Goal: Information Seeking & Learning: Learn about a topic

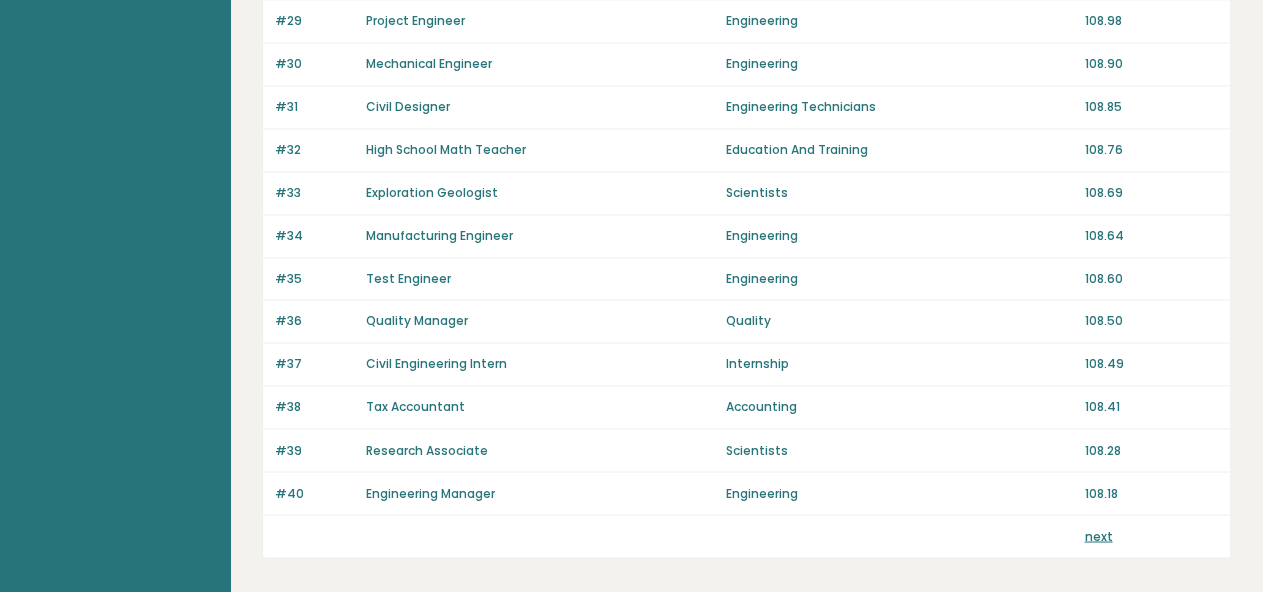
scroll to position [1435, 0]
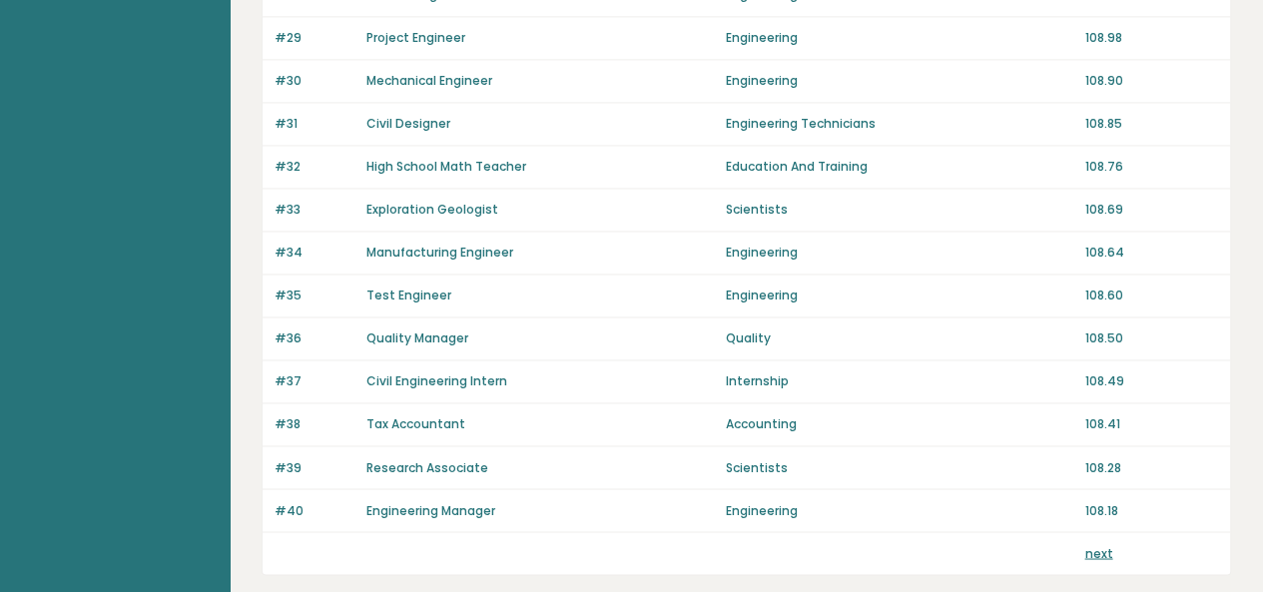
click at [1094, 544] on link "next" at bounding box center [1098, 552] width 28 height 17
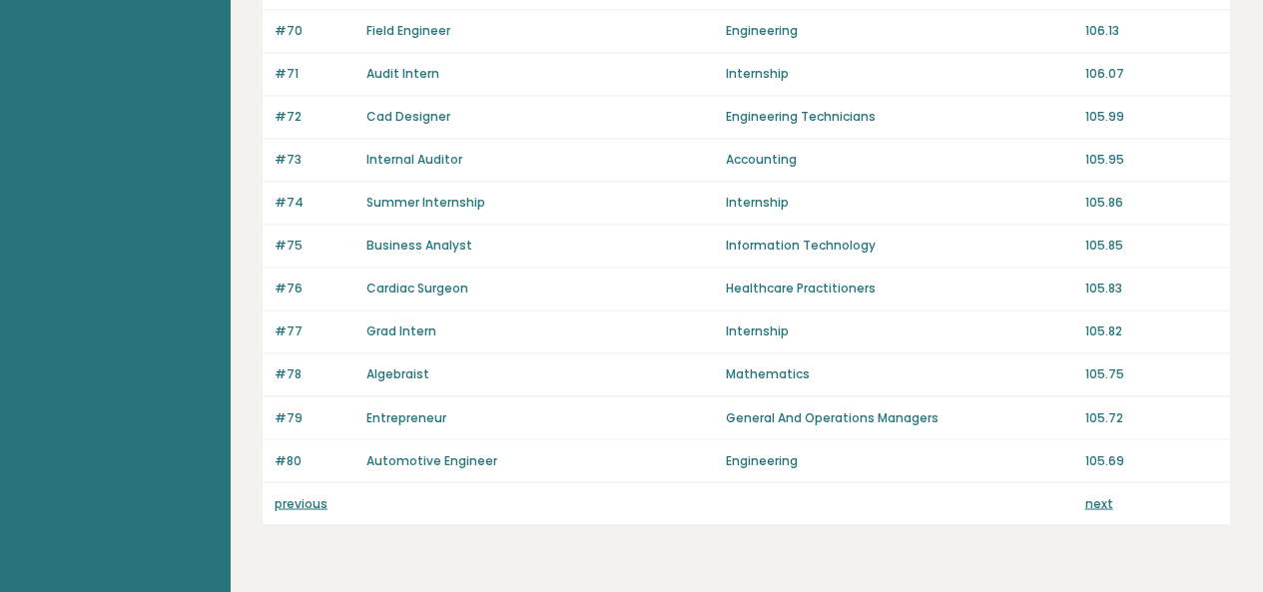
scroll to position [1488, 0]
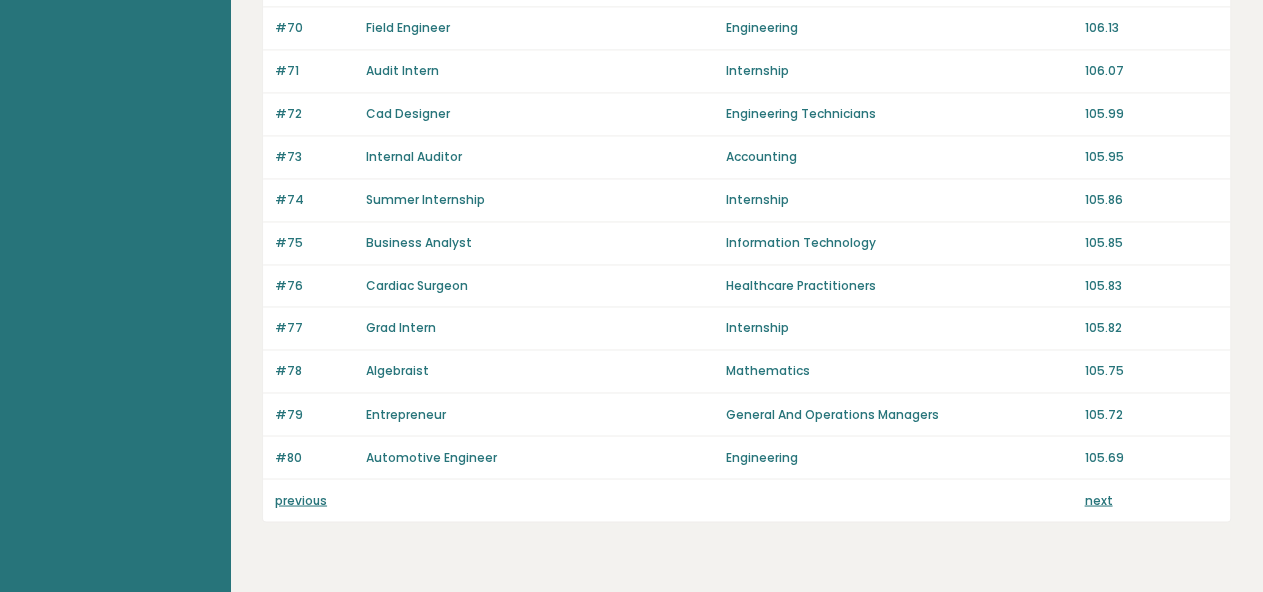
click at [1098, 491] on link "next" at bounding box center [1098, 499] width 28 height 17
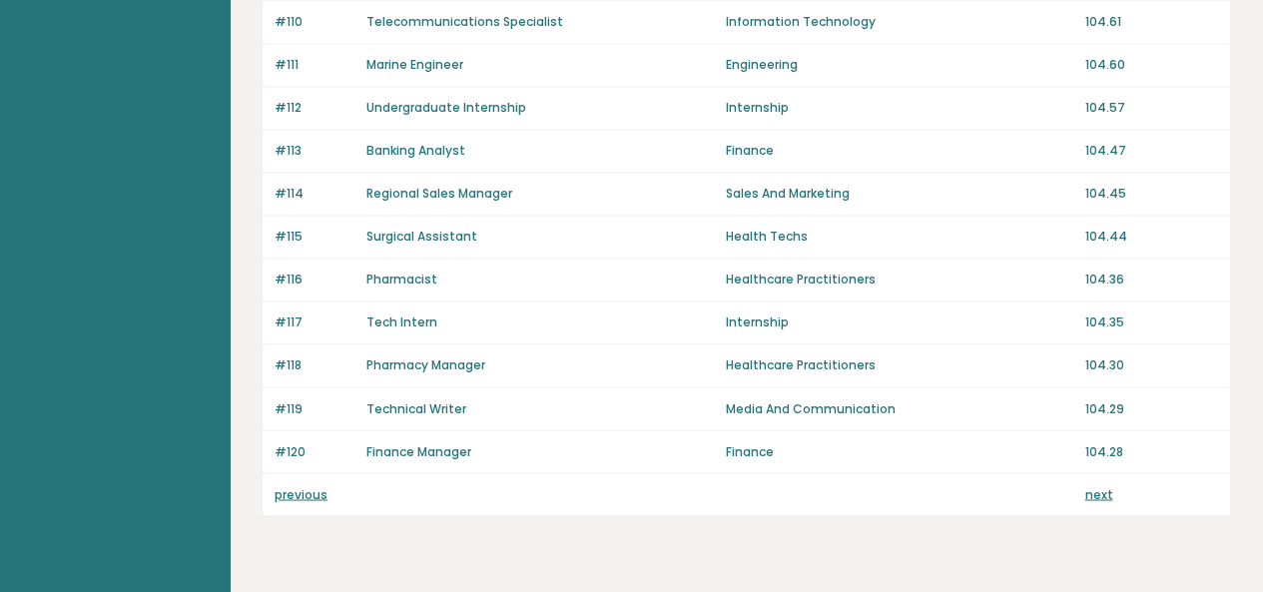
scroll to position [1498, 0]
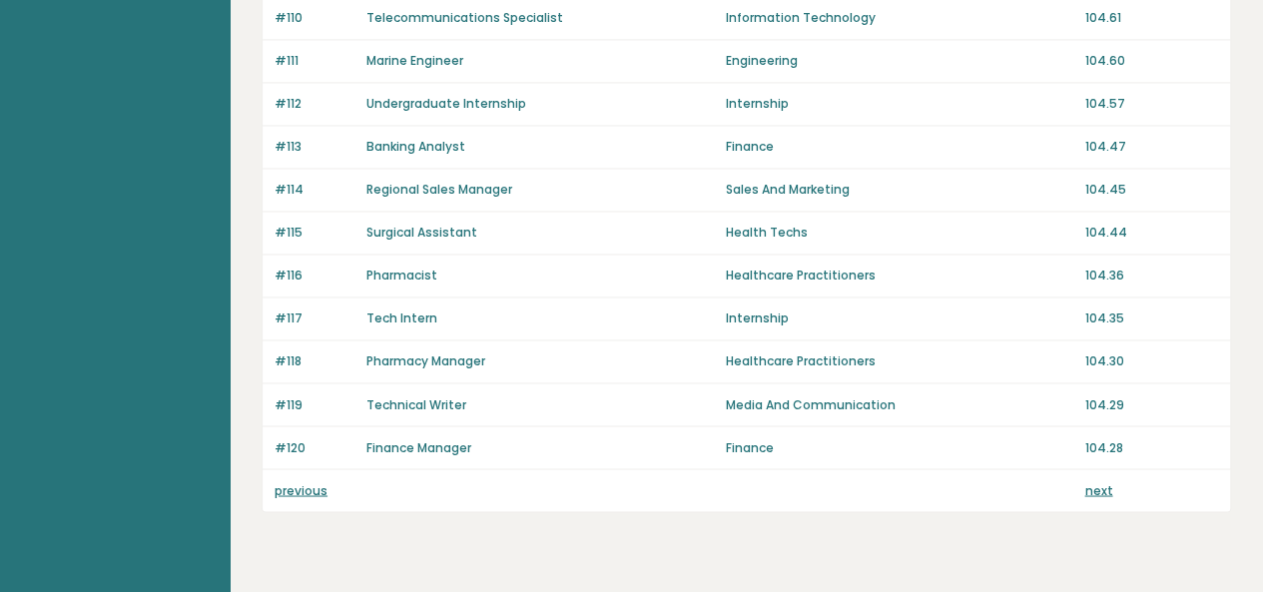
click at [1102, 481] on link "next" at bounding box center [1098, 489] width 28 height 17
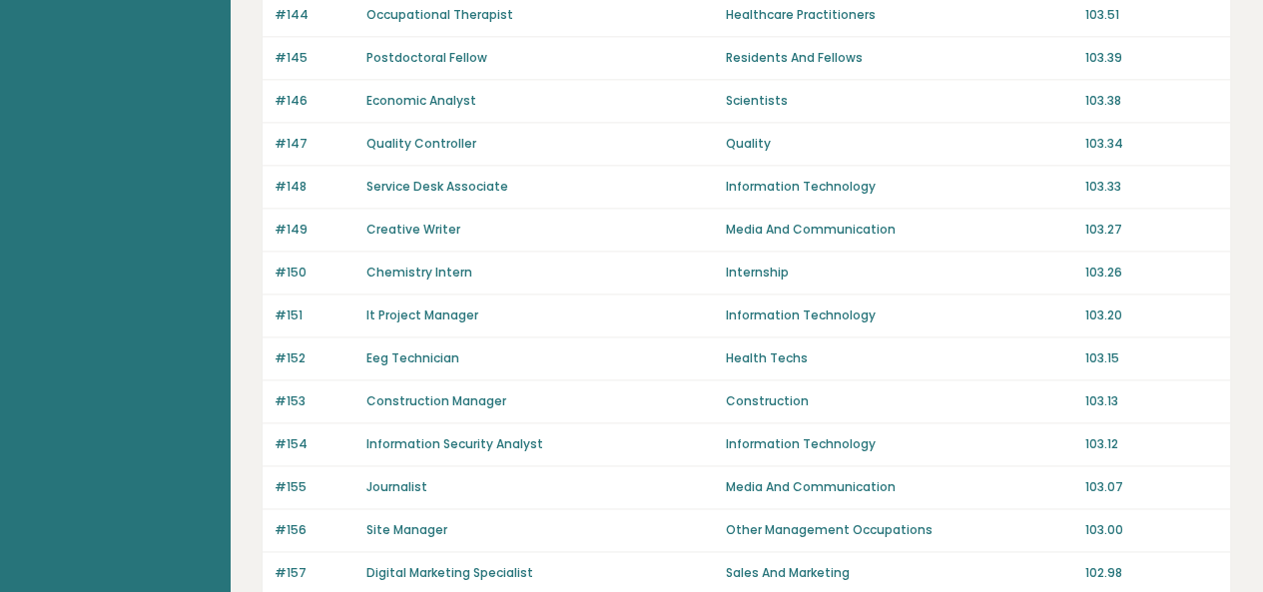
scroll to position [1531, 0]
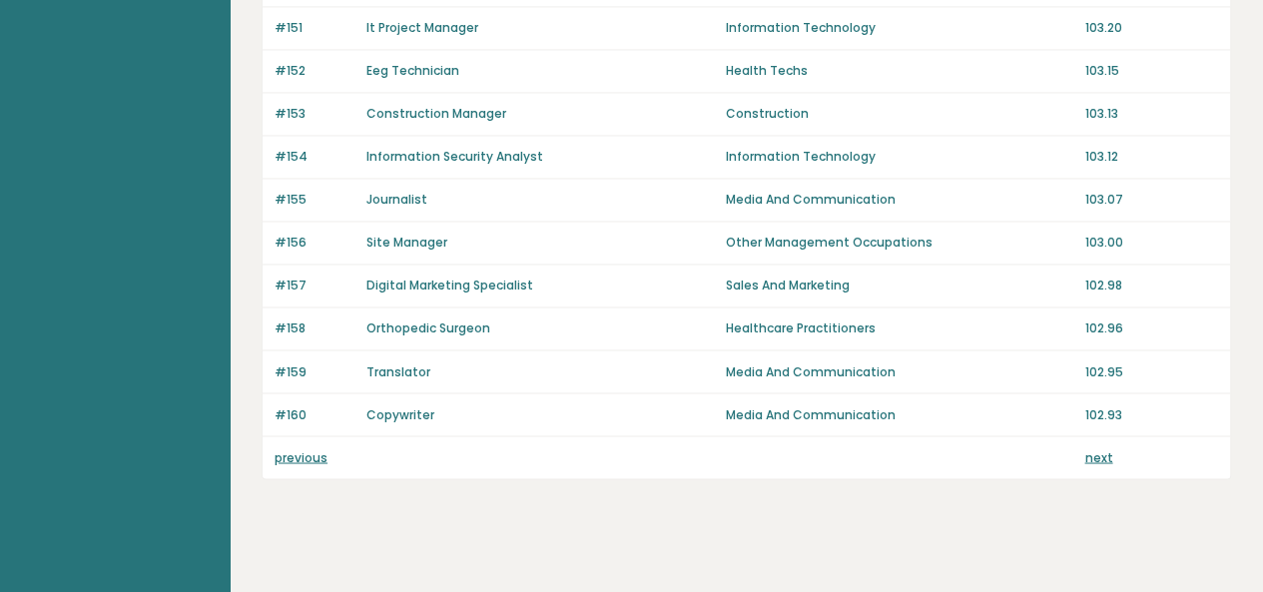
click at [1090, 448] on link "next" at bounding box center [1098, 456] width 28 height 17
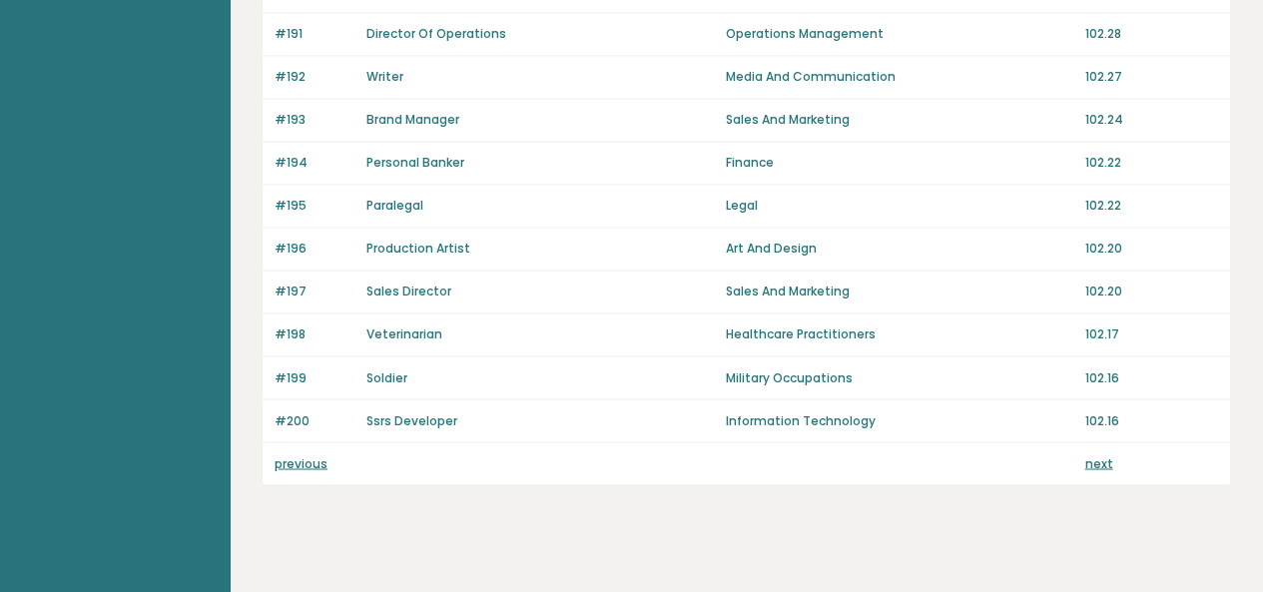
scroll to position [1531, 0]
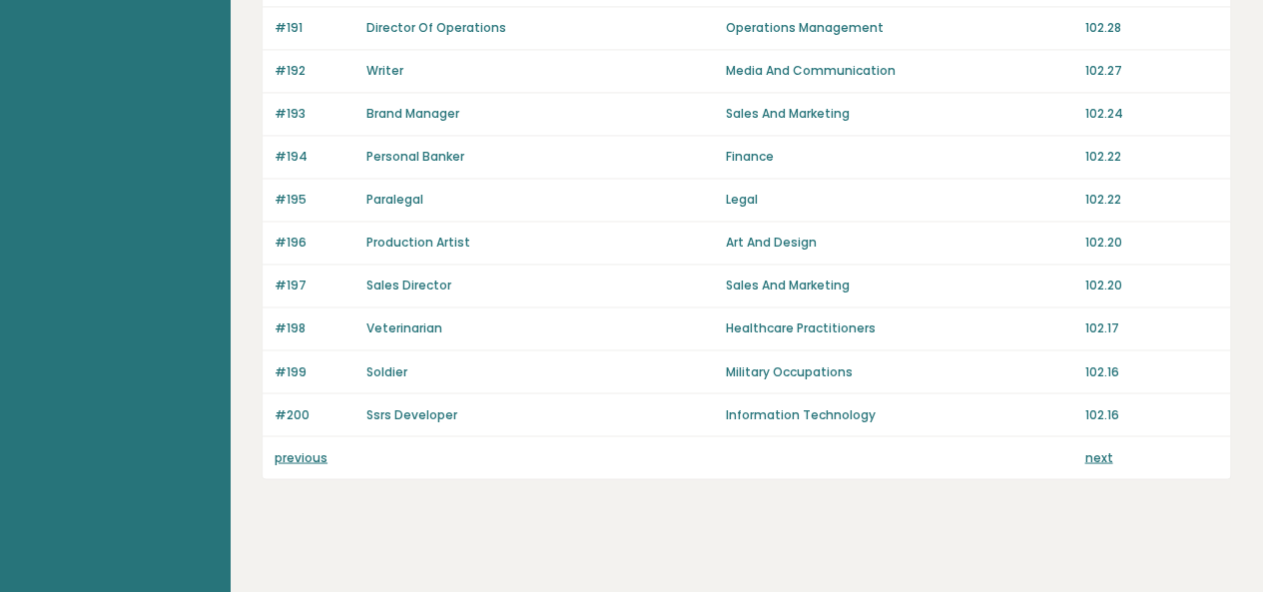
click at [1100, 448] on link "next" at bounding box center [1098, 456] width 28 height 17
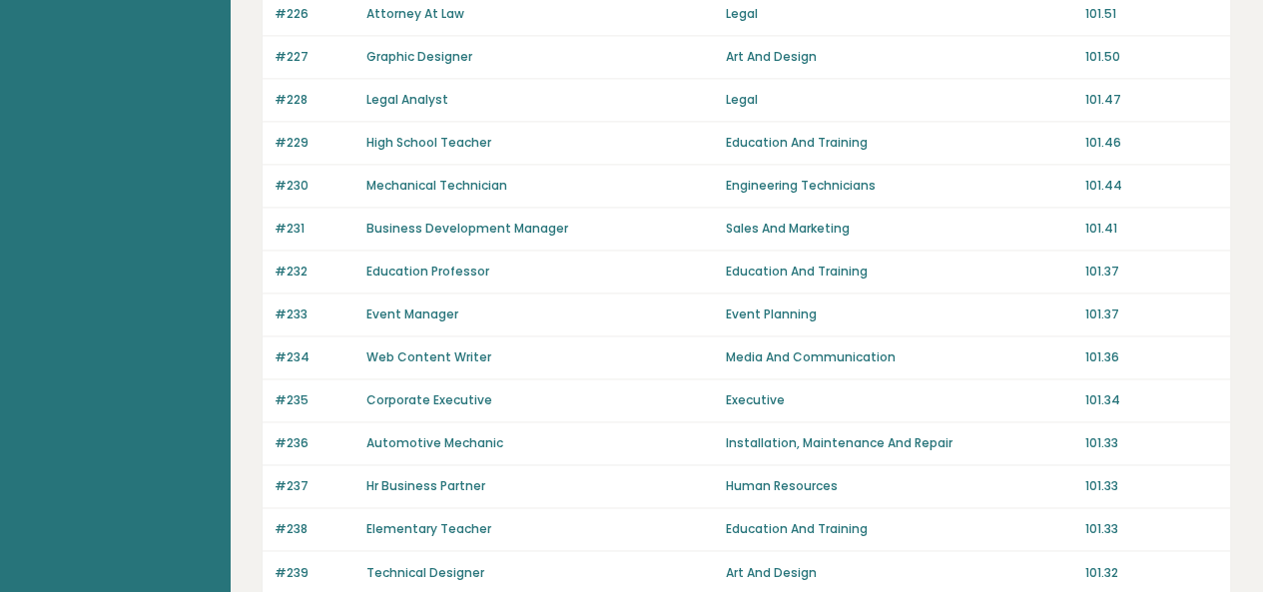
scroll to position [1531, 0]
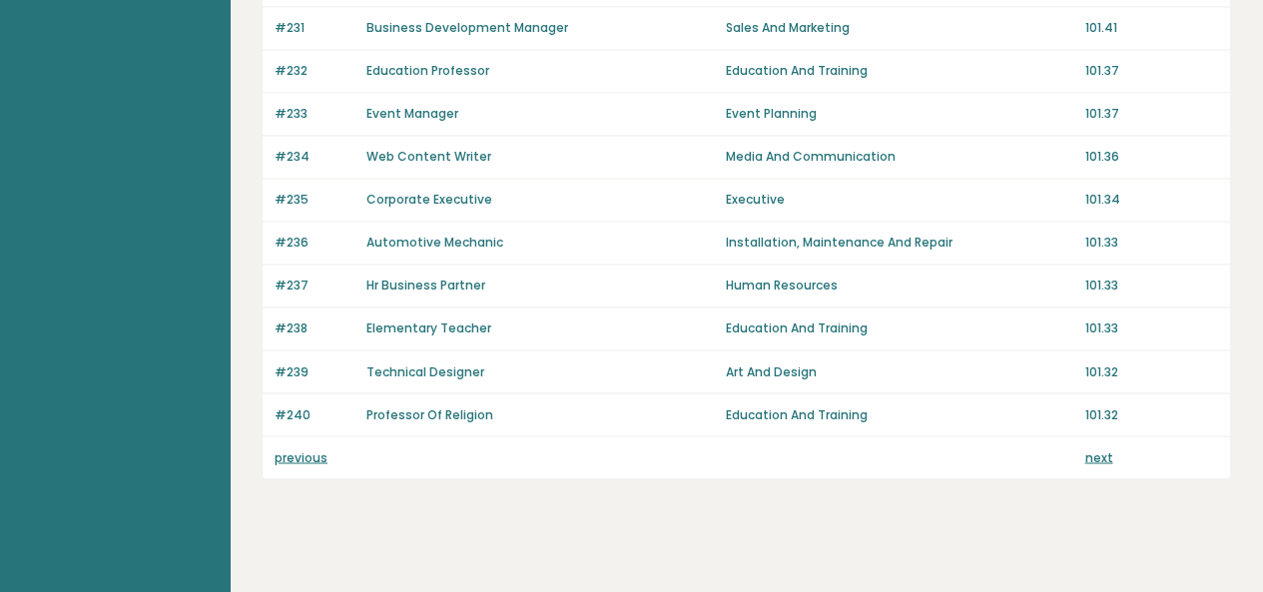
click at [1100, 448] on link "next" at bounding box center [1098, 456] width 28 height 17
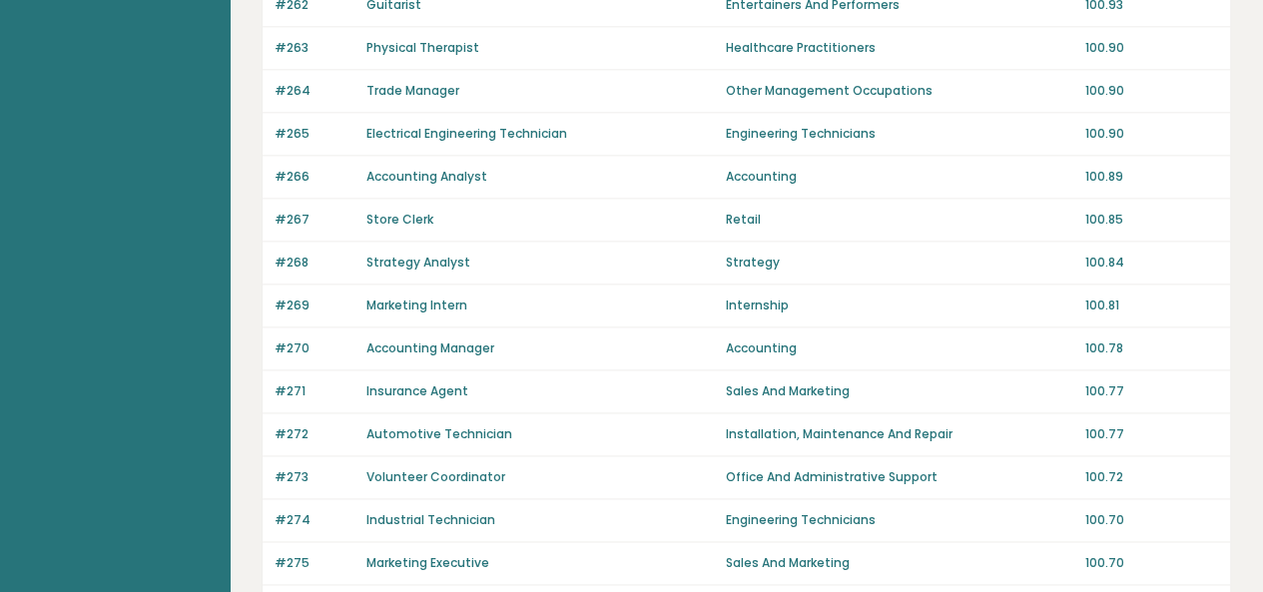
scroll to position [1531, 0]
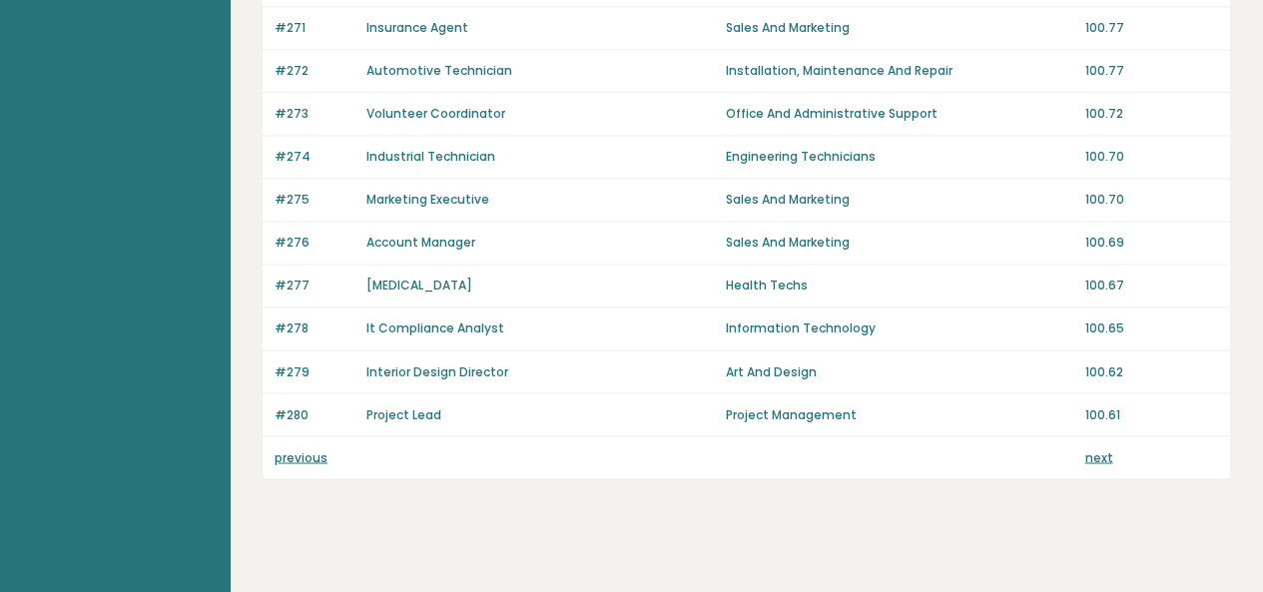
click at [1103, 448] on link "next" at bounding box center [1098, 456] width 28 height 17
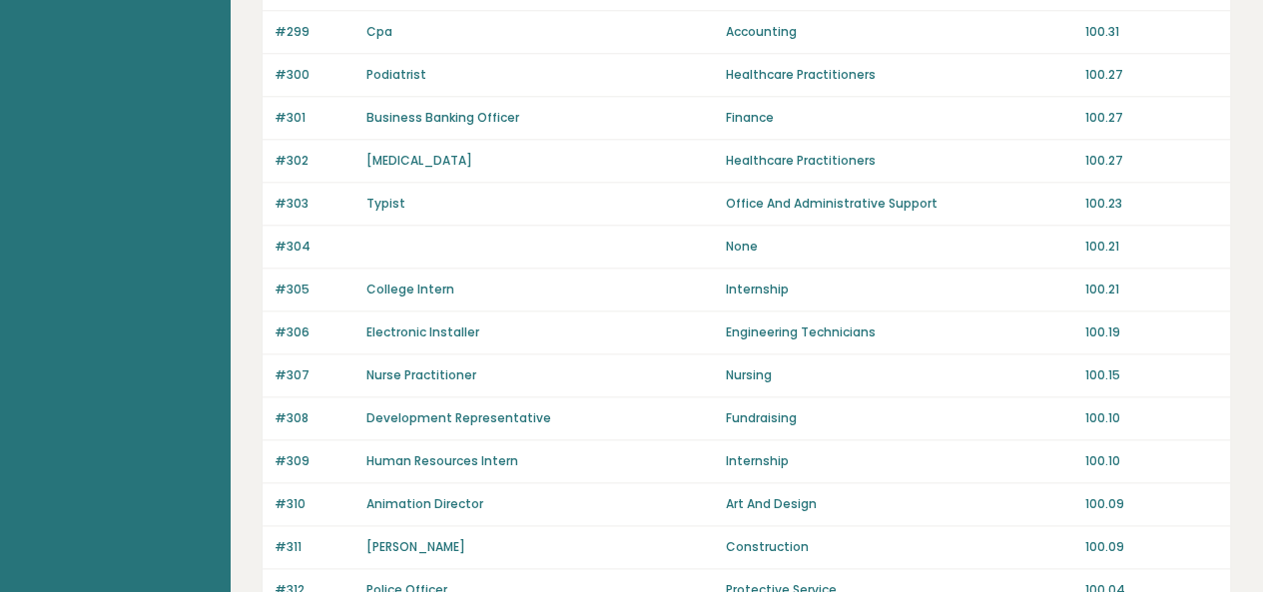
scroll to position [985, 0]
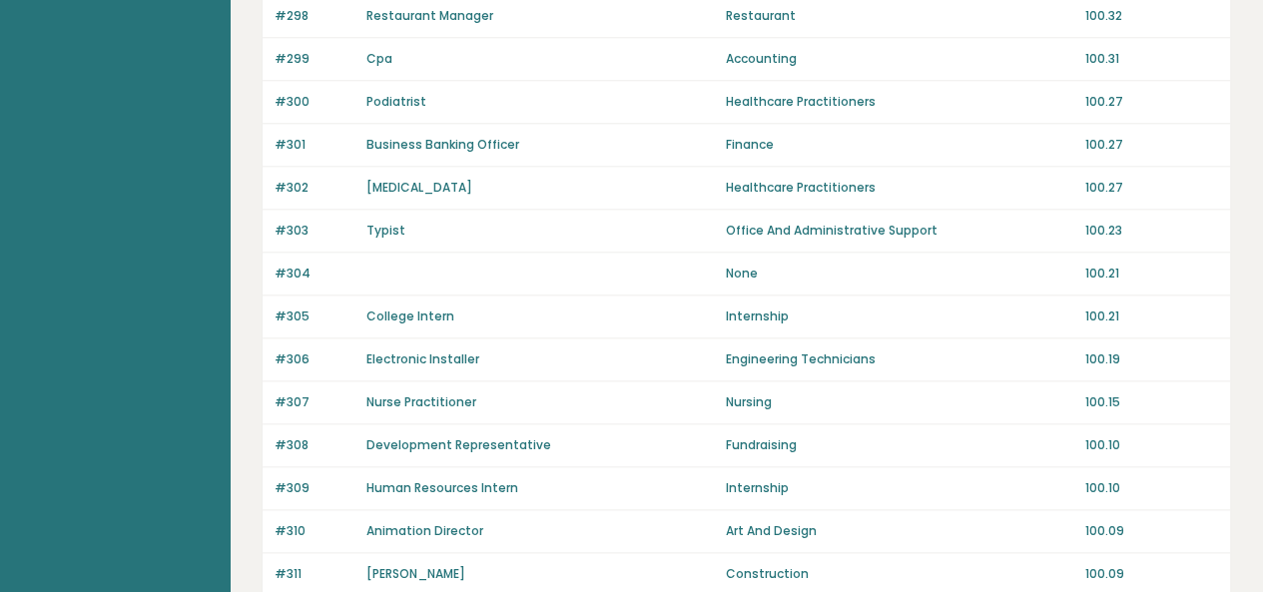
click at [831, 227] on p "Office And Administrative Support" at bounding box center [900, 231] width 348 height 18
click at [403, 196] on div "#302 Pediatrician Healthcare Practitioners 100.27" at bounding box center [747, 188] width 968 height 43
click at [398, 182] on link "Pediatrician" at bounding box center [419, 187] width 106 height 17
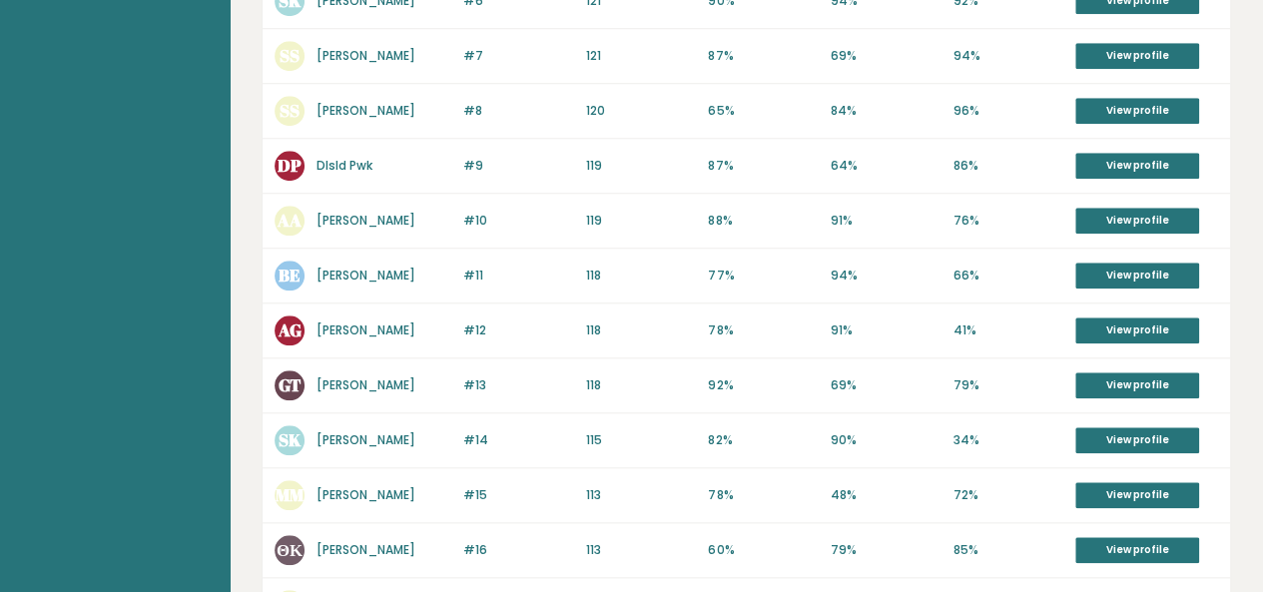
scroll to position [1121, 0]
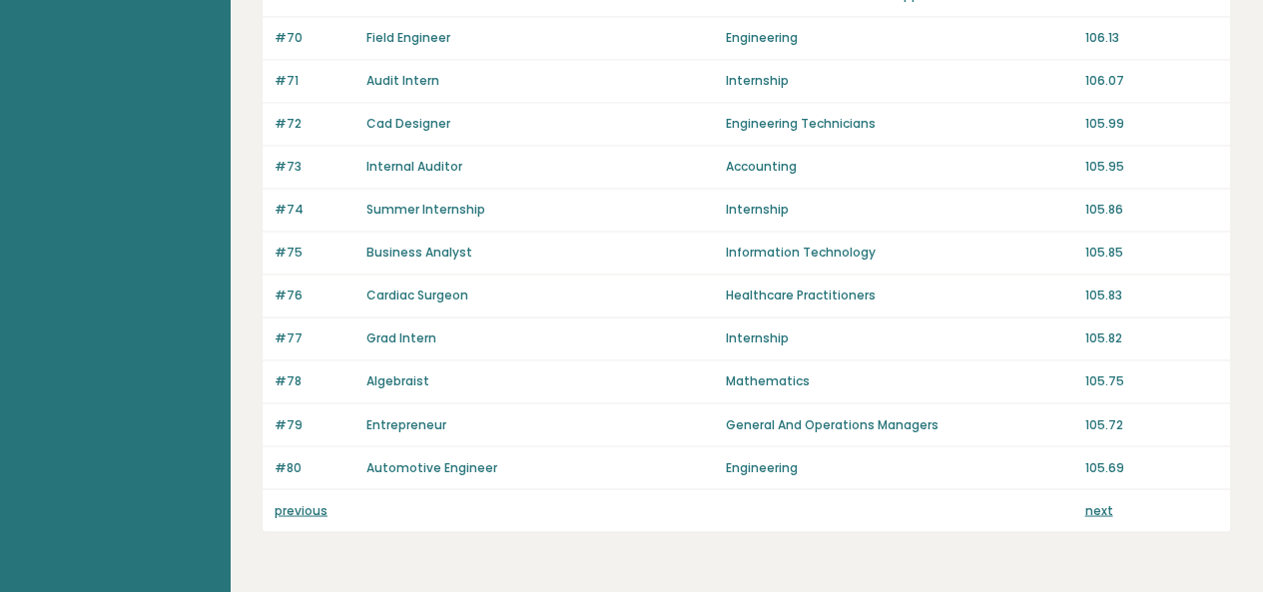
scroll to position [1488, 0]
